Goal: Information Seeking & Learning: Find specific fact

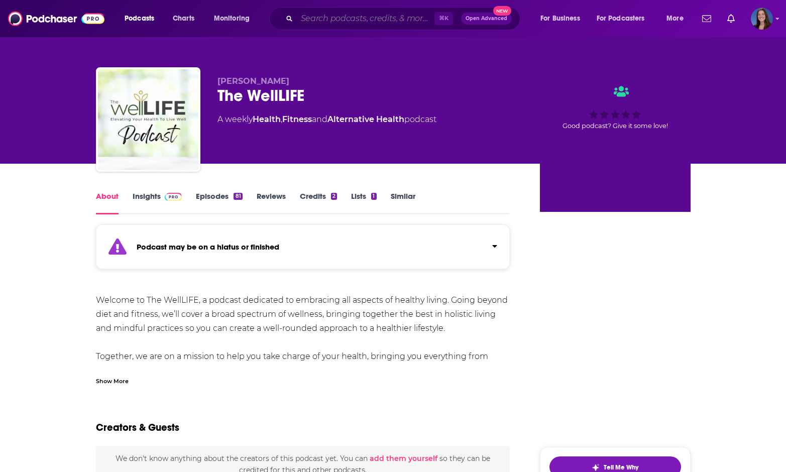
click at [351, 19] on input "Search podcasts, credits, & more..." at bounding box center [366, 19] width 138 height 16
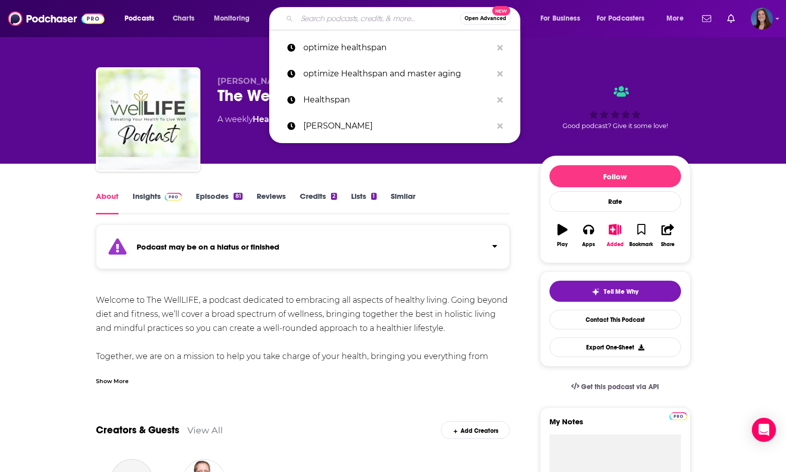
paste input "[URL][DOMAIN_NAME]"
type input "[URL][DOMAIN_NAME]"
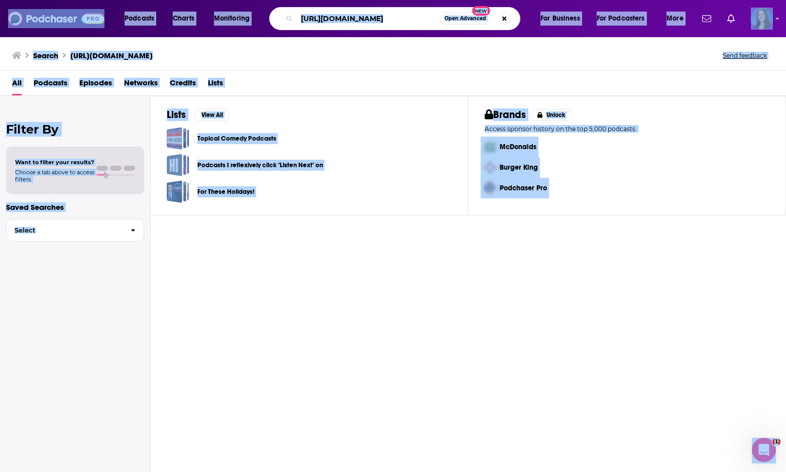
drag, startPoint x: 746, startPoint y: 192, endPoint x: 37, endPoint y: 262, distance: 713.2
click at [37, 262] on div "Filter By Want to filter your results? Choose a tab above to access filters. Sa…" at bounding box center [75, 332] width 151 height 472
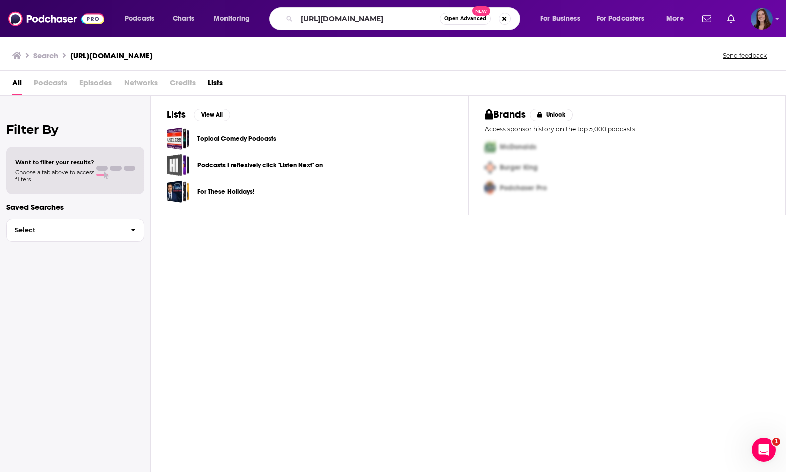
click at [54, 288] on div "Filter By Want to filter your results? Choose a tab above to access filters. Sa…" at bounding box center [75, 332] width 151 height 472
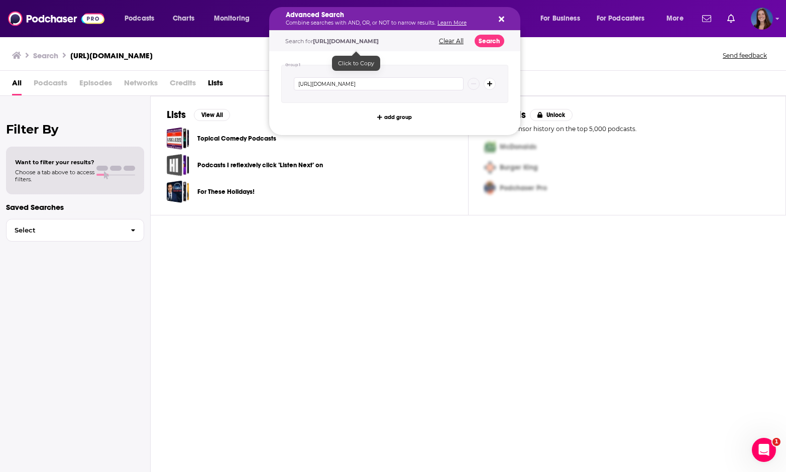
click at [315, 307] on div "Lists View All Topical Comedy Podcasts Podcasts I reflexively click "Listen Nex…" at bounding box center [468, 284] width 635 height 377
click at [500, 18] on icon "Search podcasts, credits, & more..." at bounding box center [502, 20] width 6 height 6
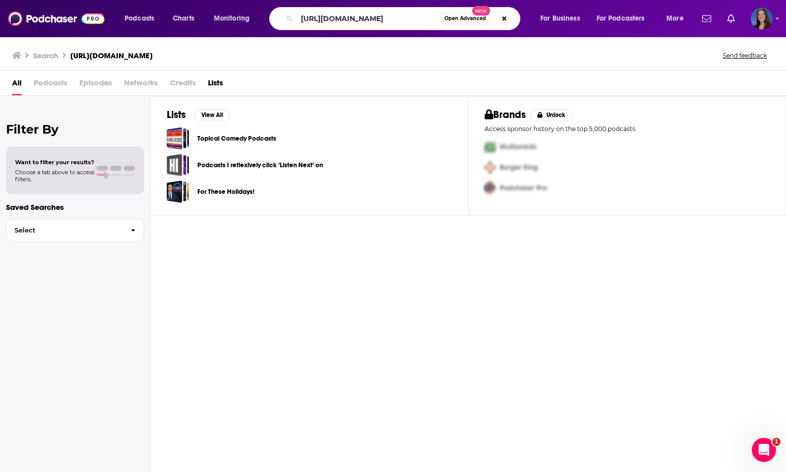
click at [42, 24] on img at bounding box center [56, 18] width 96 height 19
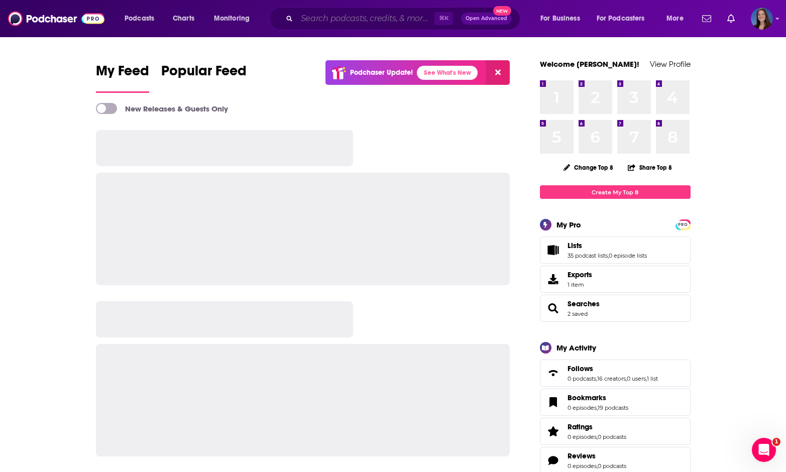
click at [349, 18] on input "Search podcasts, credits, & more..." at bounding box center [366, 19] width 138 height 16
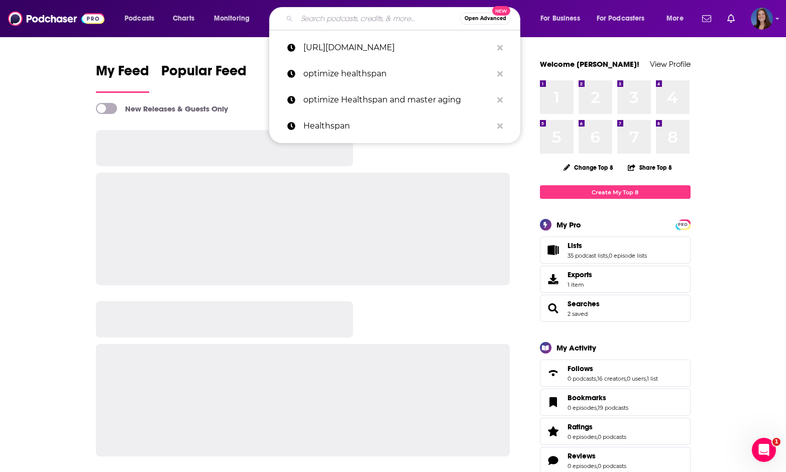
paste input "US Homebuilding 'The Masters' Series"
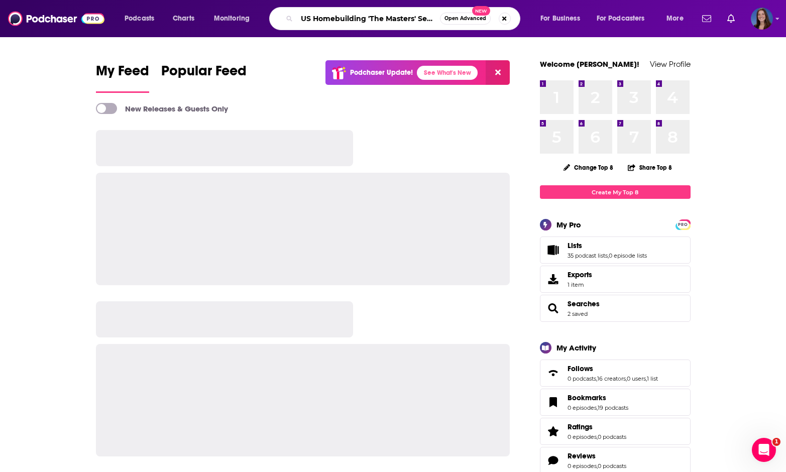
type input "US Homebuilding 'The Masters' Series"
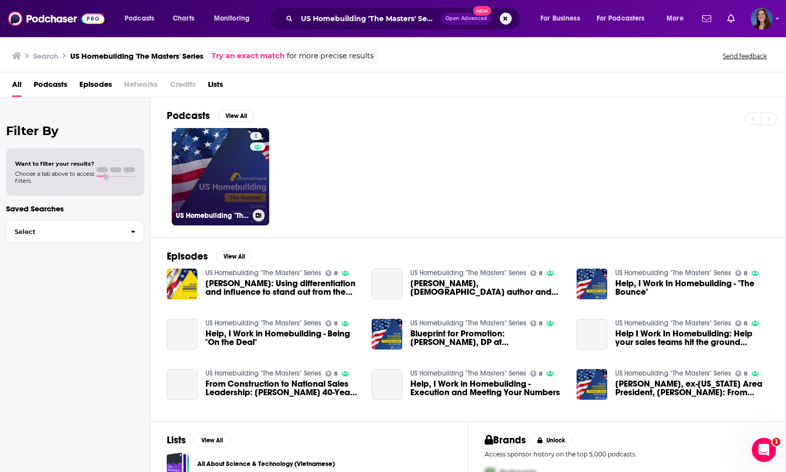
click at [204, 190] on link "8 US Homebuilding "The Masters" Series" at bounding box center [220, 176] width 97 height 97
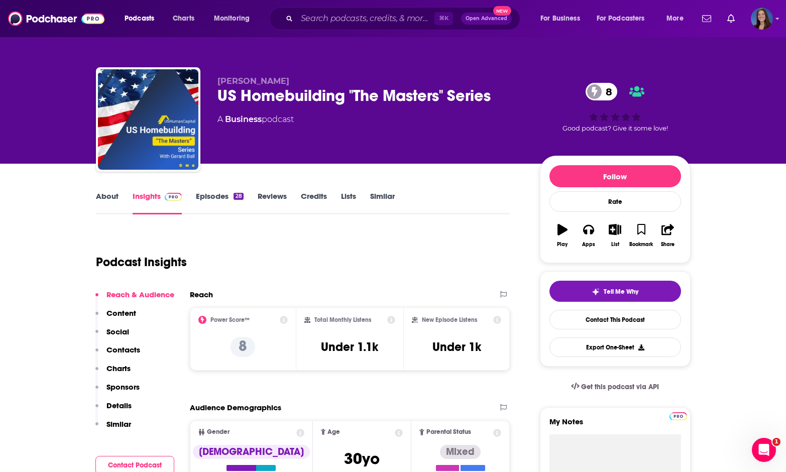
click at [102, 195] on link "About" at bounding box center [107, 202] width 23 height 23
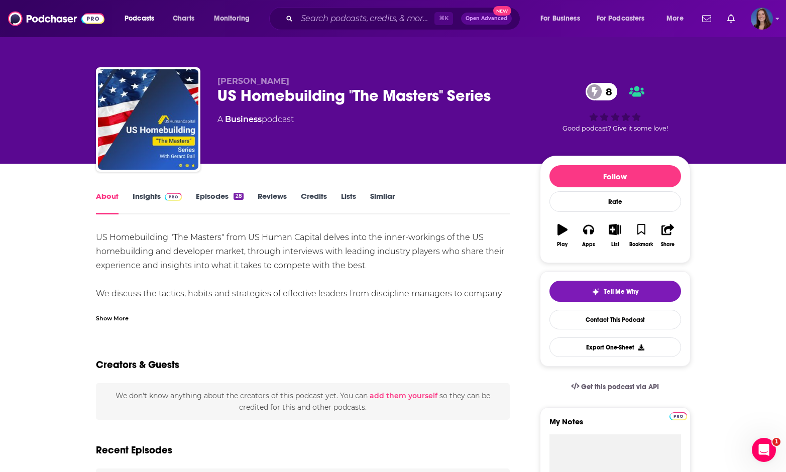
click at [112, 314] on div "Show More" at bounding box center [112, 318] width 33 height 10
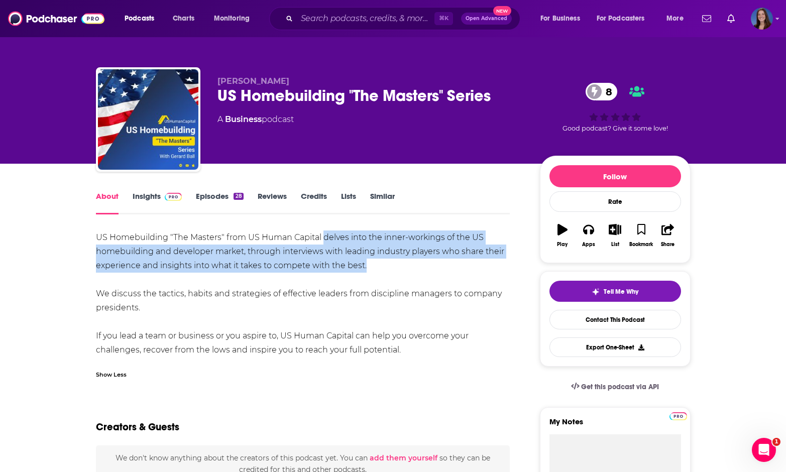
drag, startPoint x: 379, startPoint y: 269, endPoint x: 325, endPoint y: 235, distance: 63.4
click at [325, 235] on div "US Homebuilding "The Masters" from US Human Capital delves into the inner-worki…" at bounding box center [303, 294] width 414 height 127
copy div "delves into the inner-workings of the US homebuilding and developer market, thr…"
